Goal: Find specific page/section: Find specific page/section

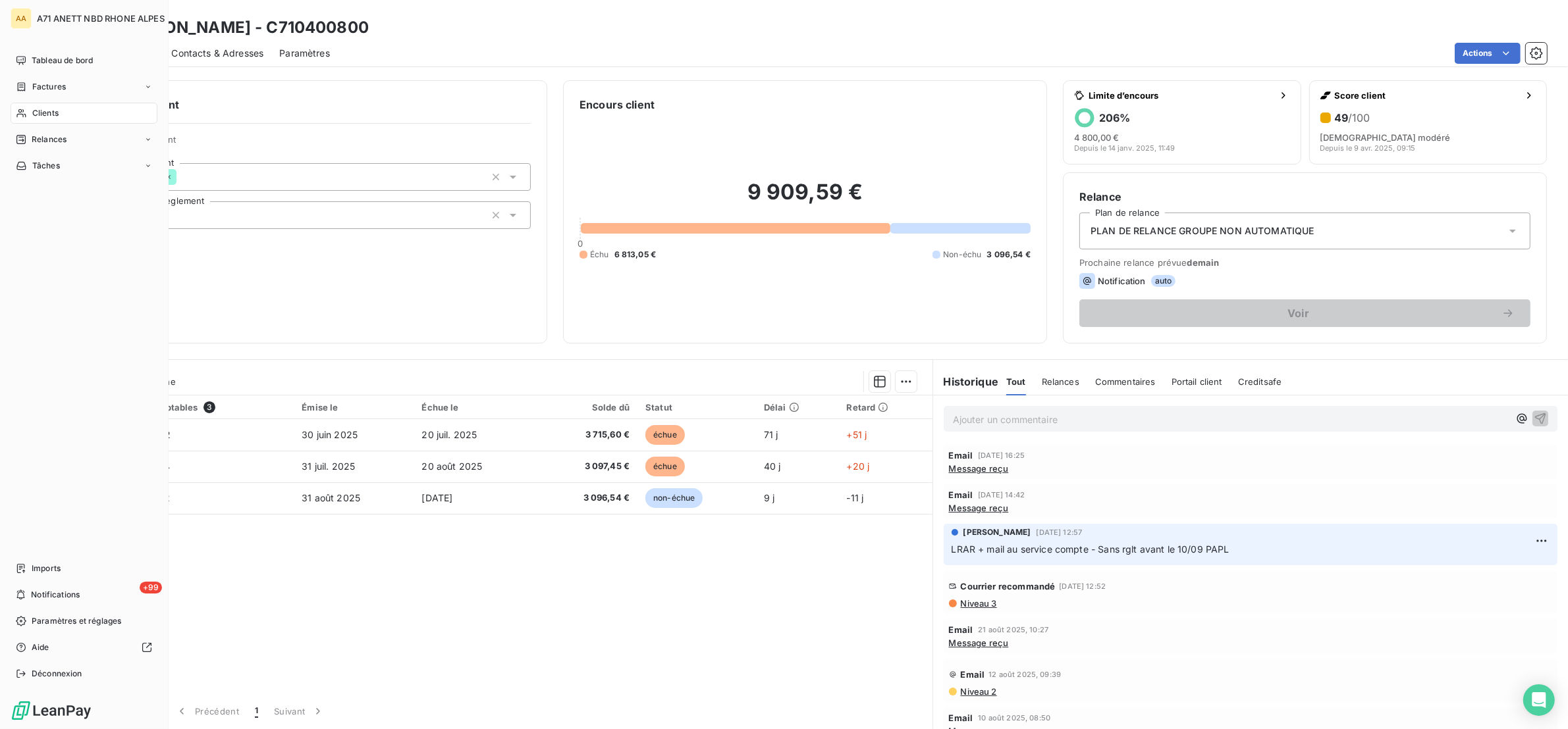
click at [32, 109] on span "Clients" at bounding box center [45, 112] width 26 height 12
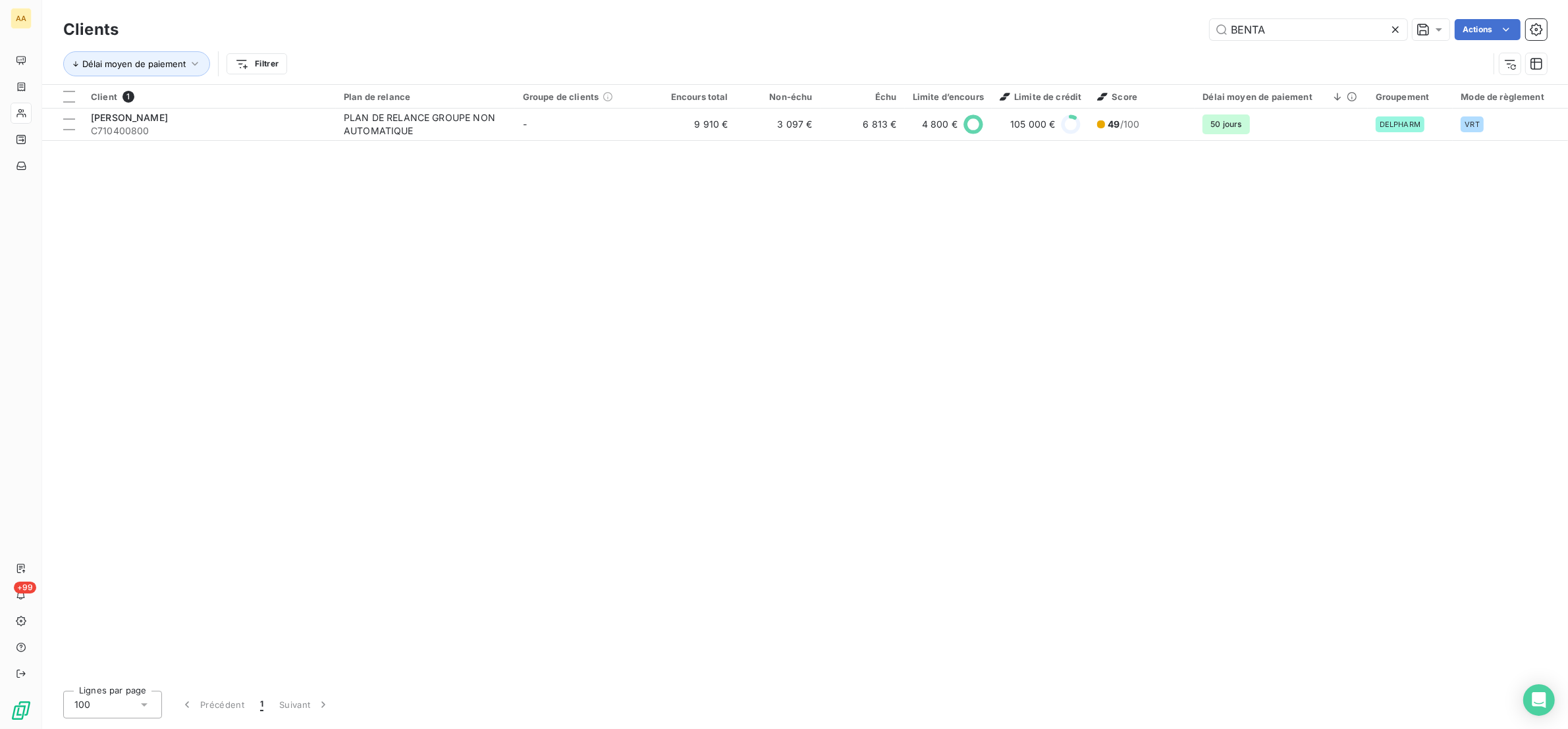
drag, startPoint x: 1268, startPoint y: 25, endPoint x: 1128, endPoint y: 26, distance: 140.0
click at [1128, 26] on div "BENTA Actions" at bounding box center [840, 29] width 1412 height 21
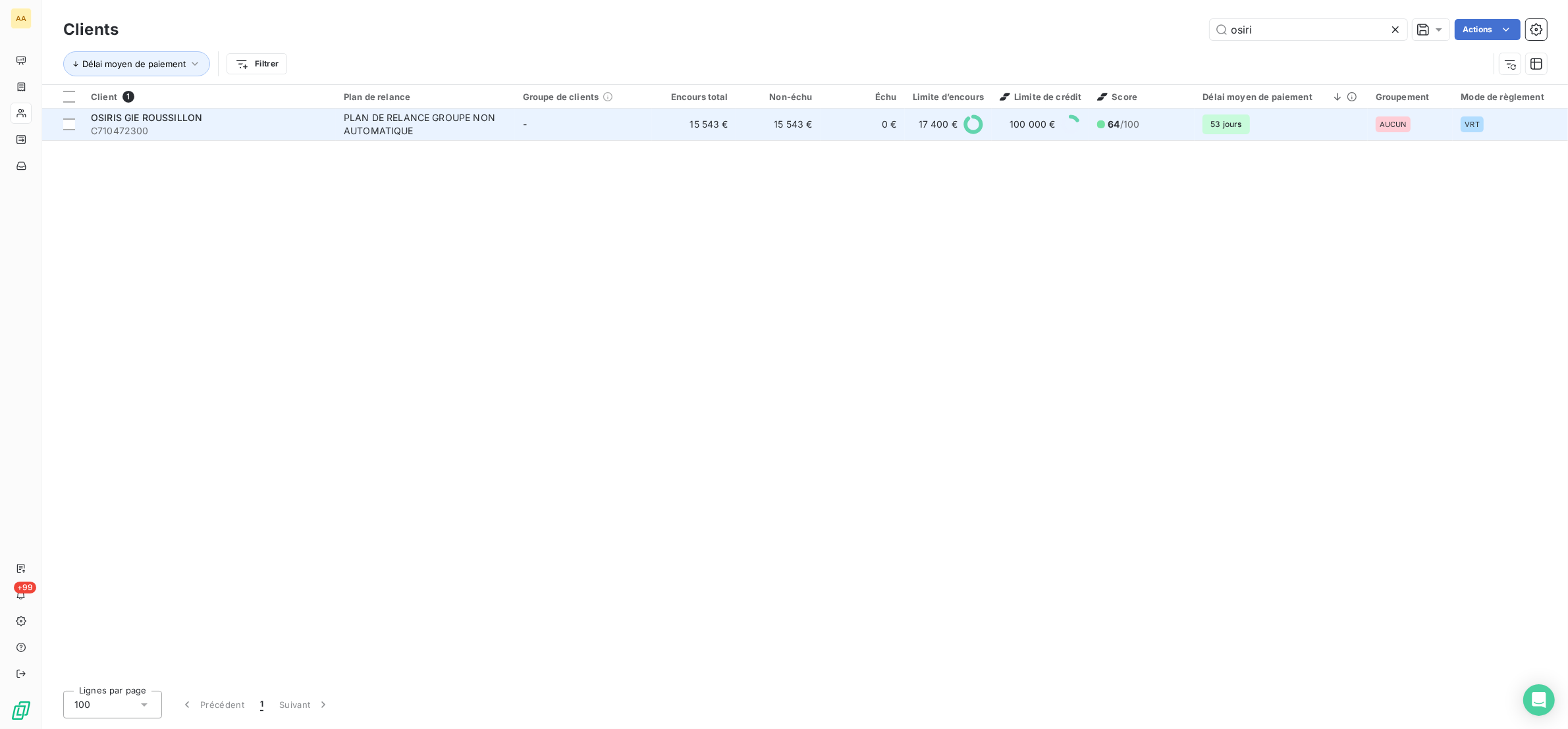
type input "osiri"
click at [311, 134] on span "C710472300" at bounding box center [209, 131] width 237 height 13
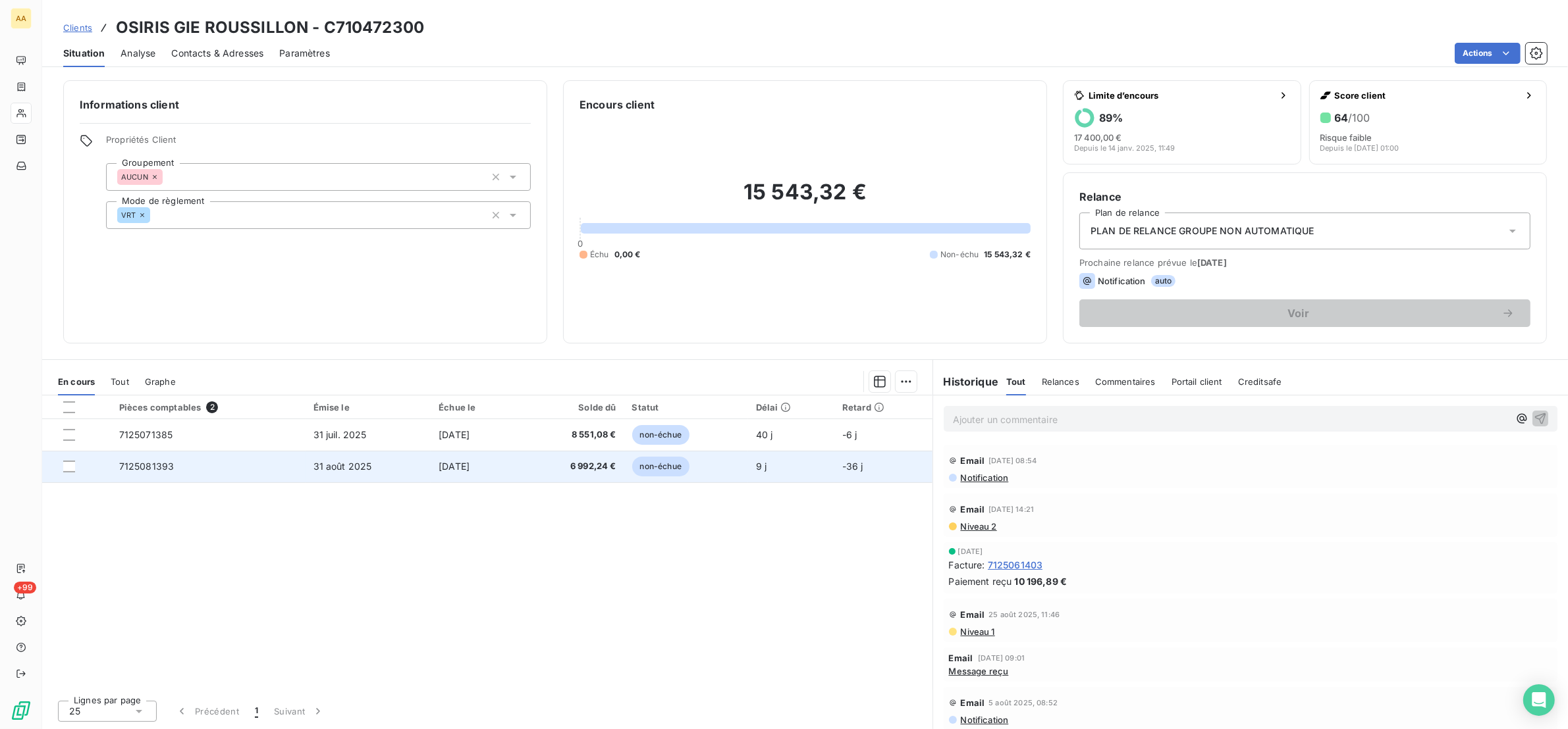
click at [166, 469] on span "7125081393" at bounding box center [147, 466] width 55 height 12
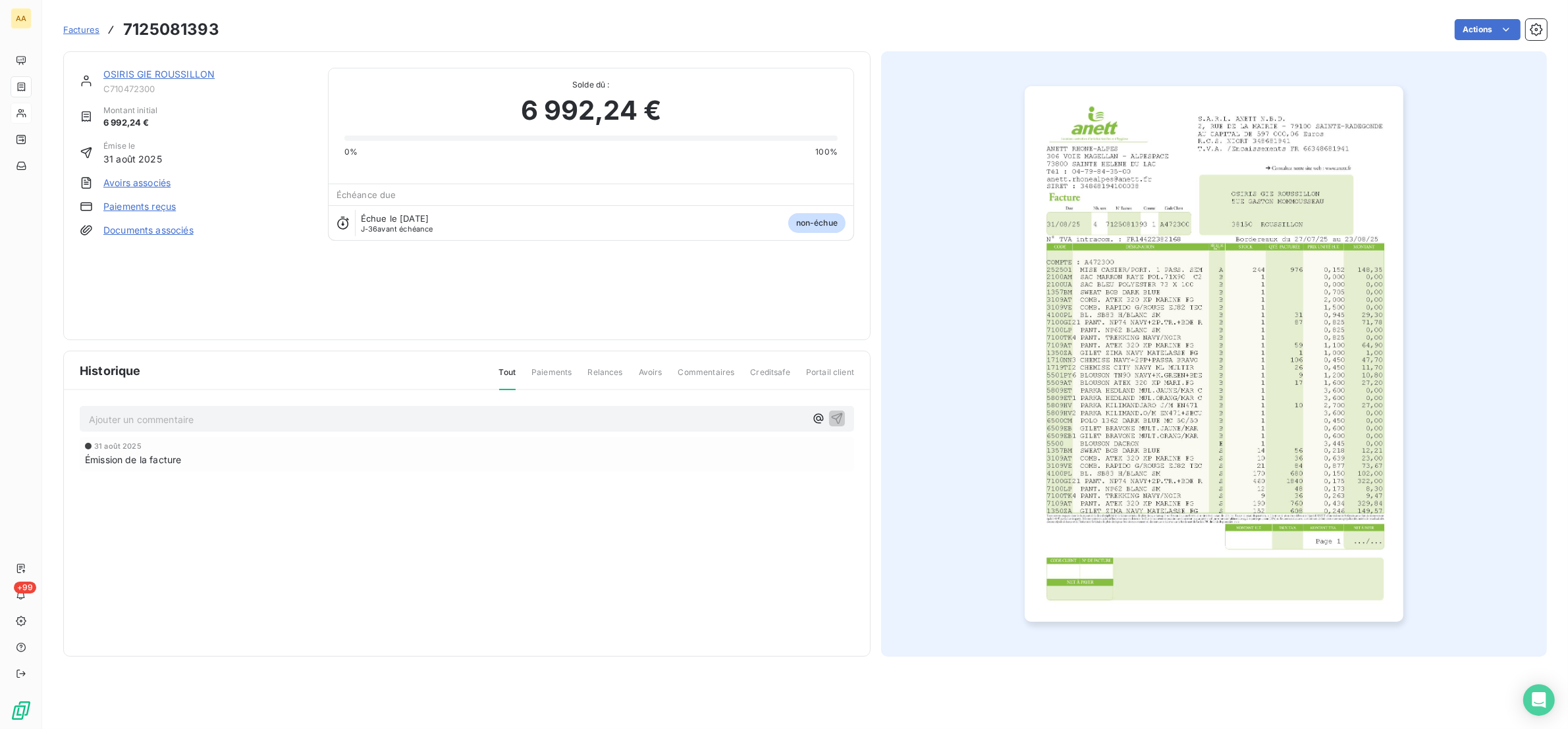
click at [1282, 413] on img "button" at bounding box center [1214, 354] width 379 height 536
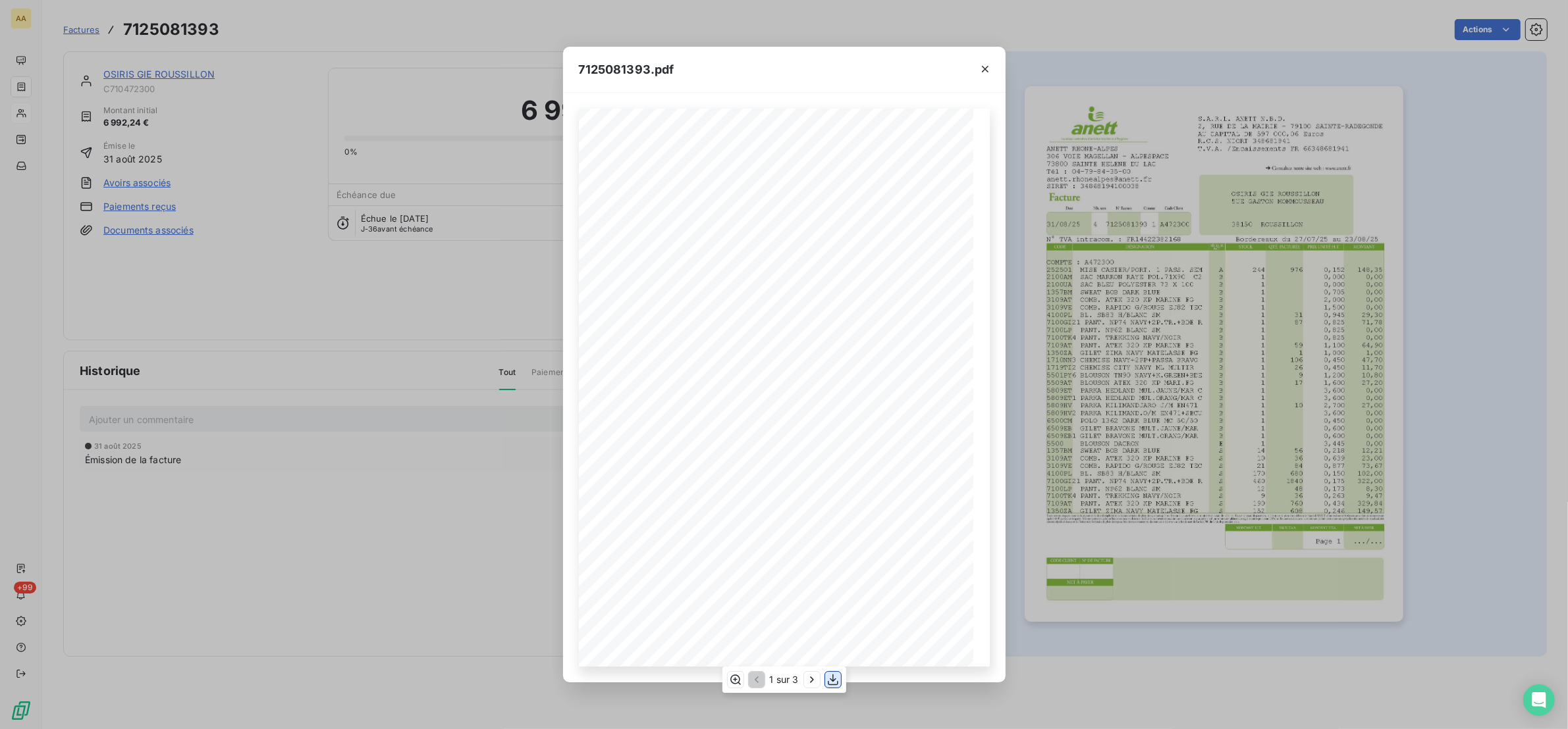
click at [826, 678] on icon "button" at bounding box center [833, 680] width 13 height 13
click at [274, 145] on div "7125081393.pdf S.A.R.L. ANETT N.B.D. [STREET_ADDRESS] AU CAPITAL DE 597 000,06 …" at bounding box center [784, 364] width 1568 height 729
